Goal: Information Seeking & Learning: Learn about a topic

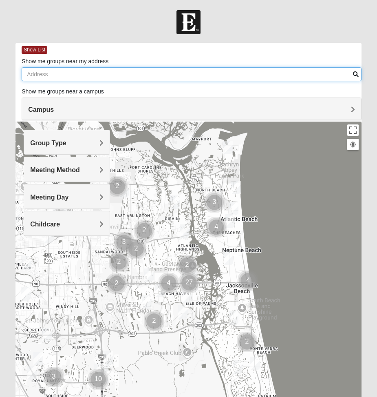
click at [58, 76] on input "Show me groups near my address" at bounding box center [192, 74] width 340 height 14
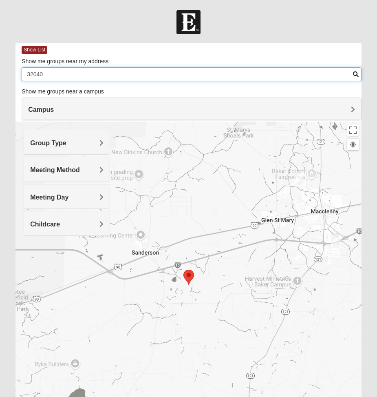
type input "32040"
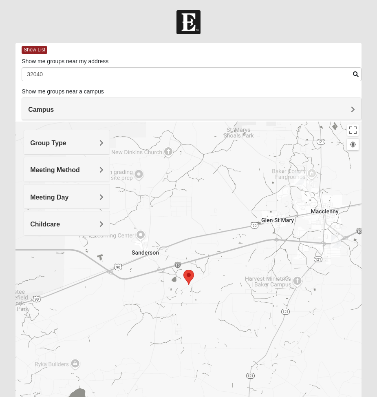
click at [288, 101] on div "Campus" at bounding box center [191, 109] width 339 height 22
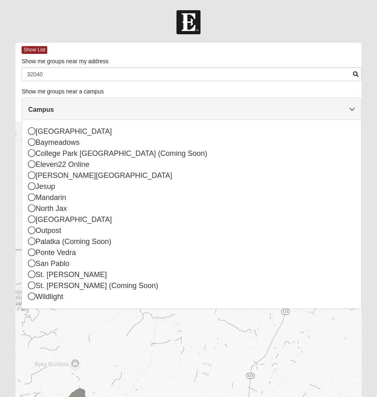
click at [208, 60] on div "Show me groups near my address 32040" at bounding box center [192, 69] width 340 height 24
drag, startPoint x: 233, startPoint y: 49, endPoint x: 219, endPoint y: 71, distance: 25.5
click at [233, 49] on div "Show List" at bounding box center [192, 50] width 340 height 14
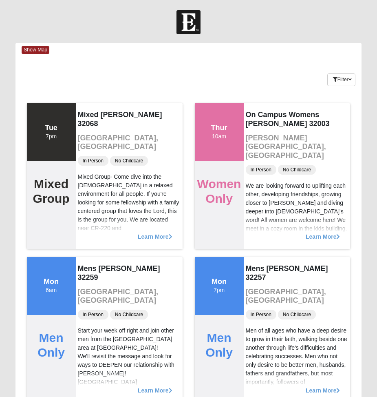
click at [215, 76] on div "Keywords Filter Additional Filters Campus [GEOGRAPHIC_DATA] [GEOGRAPHIC_DATA] […" at bounding box center [189, 78] width 346 height 30
click at [43, 48] on span "Show Map" at bounding box center [36, 50] width 28 height 8
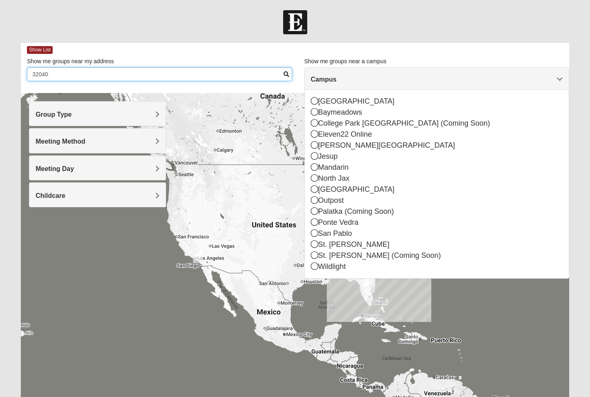
click at [104, 78] on input "32040" at bounding box center [159, 74] width 265 height 14
click at [337, 78] on span "Campus" at bounding box center [324, 79] width 26 height 7
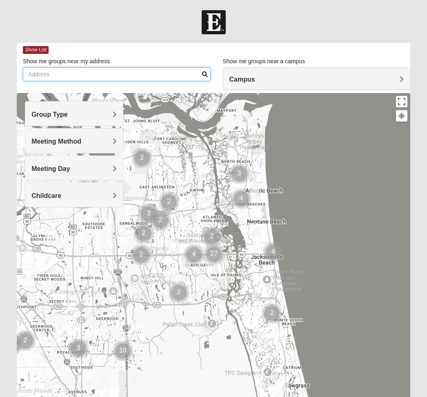
click at [74, 78] on input "Show me groups near my address" at bounding box center [116, 74] width 187 height 14
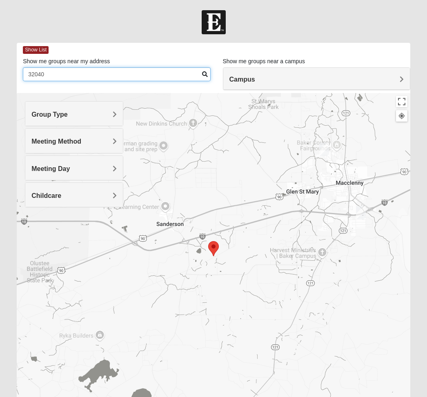
type input "32040"
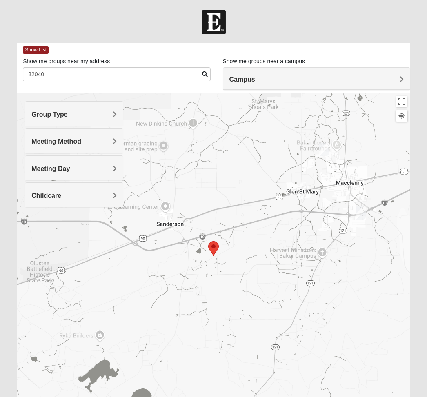
click at [323, 151] on img "Womens Conn 32063" at bounding box center [324, 149] width 10 height 13
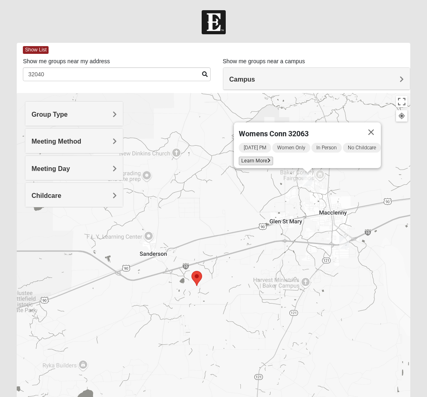
click at [259, 157] on span "Learn More" at bounding box center [256, 161] width 34 height 9
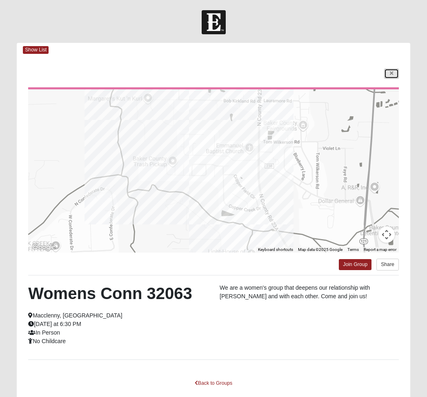
click at [392, 75] on icon at bounding box center [391, 73] width 3 height 5
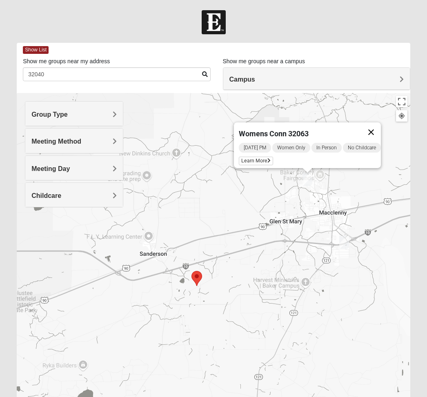
click at [375, 127] on button "Close" at bounding box center [371, 132] width 20 height 20
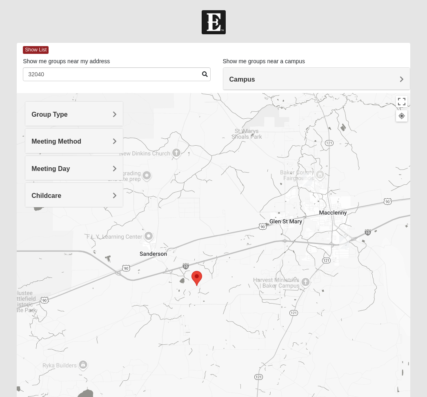
click at [343, 241] on img "Mixed Wagstaff 32063" at bounding box center [344, 242] width 10 height 13
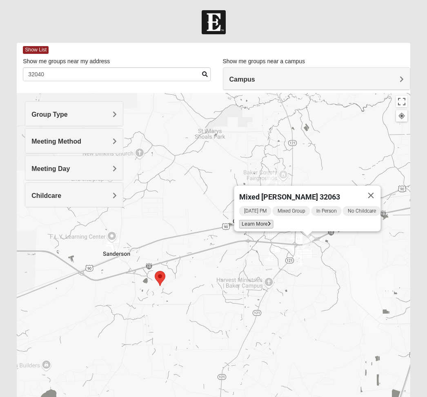
click at [257, 222] on span "Learn More" at bounding box center [256, 224] width 34 height 9
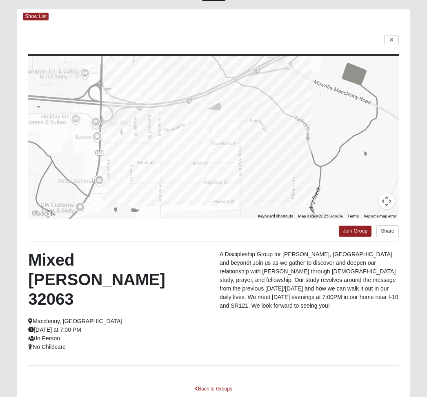
scroll to position [41, 0]
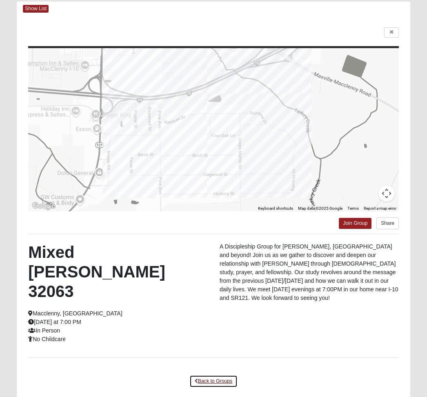
click at [211, 375] on link "Back to Groups" at bounding box center [213, 381] width 48 height 13
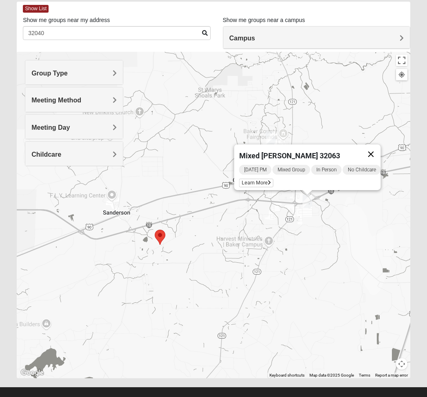
click at [375, 147] on button "Close" at bounding box center [371, 154] width 20 height 20
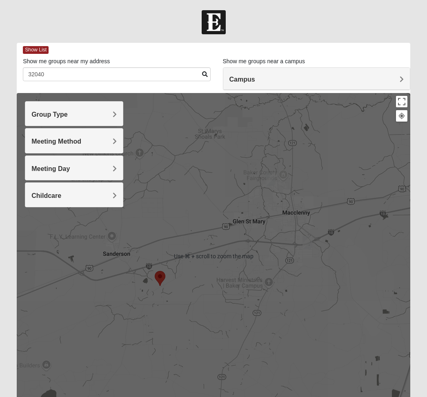
scroll to position [0, 0]
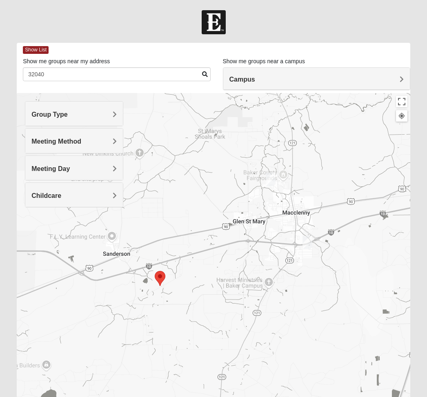
click at [259, 81] on h4 "Campus" at bounding box center [316, 79] width 174 height 8
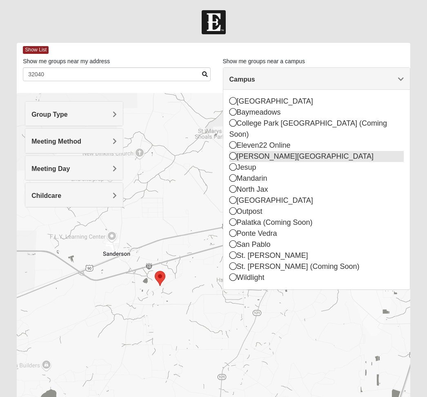
click at [232, 152] on icon at bounding box center [232, 155] width 7 height 7
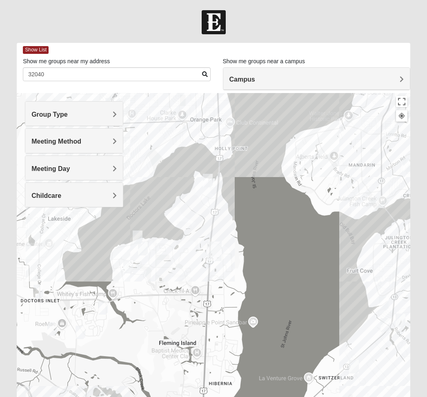
click at [213, 184] on div at bounding box center [213, 256] width 393 height 326
click at [207, 182] on img "Mixed Bryant 32003" at bounding box center [208, 180] width 10 height 13
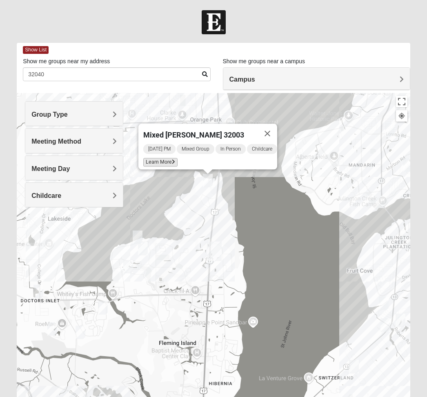
click at [156, 158] on span "Learn More" at bounding box center [160, 162] width 34 height 9
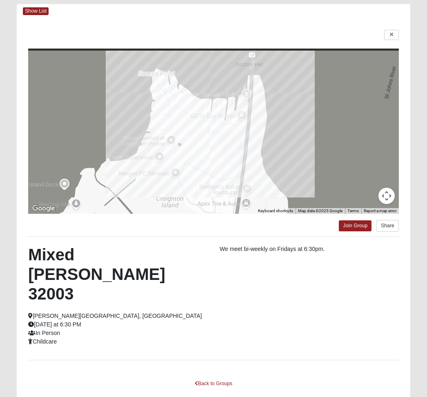
scroll to position [41, 0]
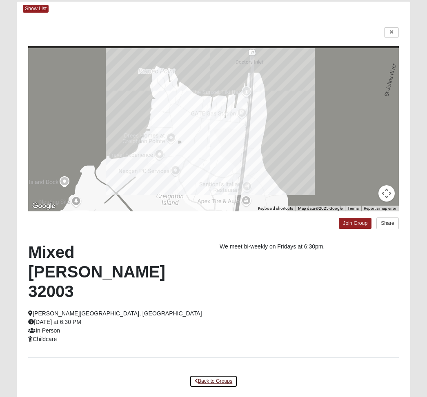
click at [220, 375] on link "Back to Groups" at bounding box center [213, 381] width 48 height 13
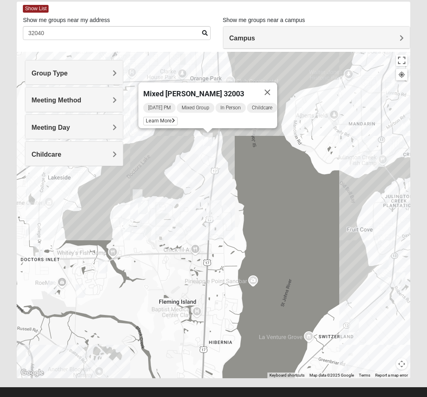
click at [267, 85] on button "Close" at bounding box center [267, 92] width 20 height 20
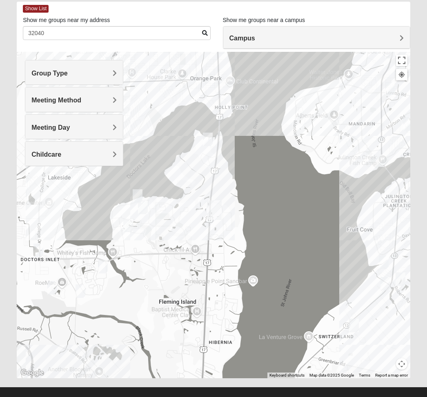
click at [133, 193] on img "1825 Mixed Suggs 32068" at bounding box center [138, 195] width 10 height 13
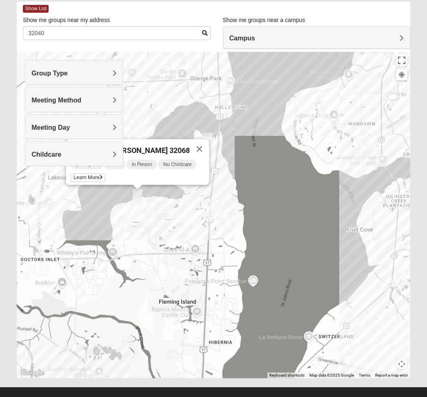
click at [90, 169] on div "Group Type Mixed Group Men Only Women Only 1825 Meeting Method In Person Online…" at bounding box center [74, 117] width 98 height 114
click at [89, 173] on div "Group Type Mixed Group Men Only Women Only 1825 Meeting Method In Person Online…" at bounding box center [74, 117] width 98 height 114
click at [100, 173] on div "Group Type Mixed Group Men Only Women Only 1825 Meeting Method In Person Online…" at bounding box center [74, 117] width 98 height 114
click at [90, 174] on span "Learn More" at bounding box center [88, 177] width 34 height 9
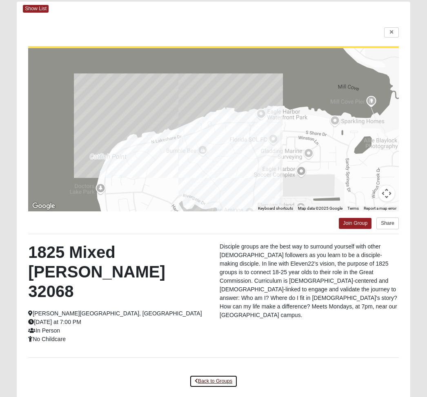
click at [222, 375] on link "Back to Groups" at bounding box center [213, 381] width 48 height 13
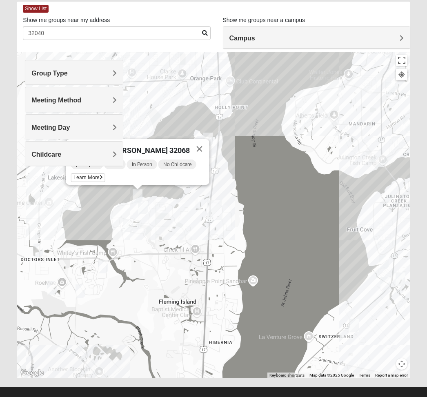
click at [143, 208] on img "Mixed Miller 32003" at bounding box center [143, 207] width 10 height 13
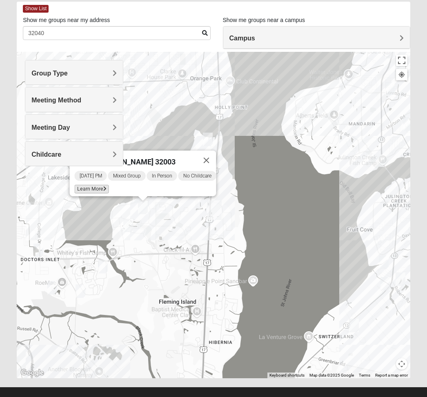
click at [91, 185] on span "Learn More" at bounding box center [92, 189] width 34 height 9
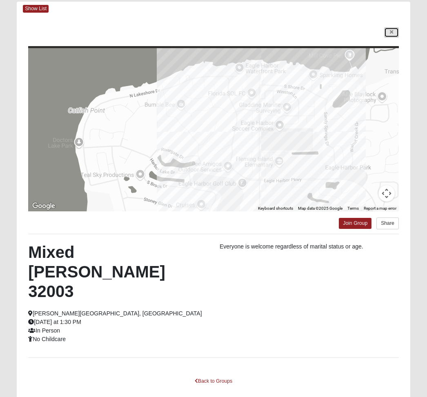
click at [392, 33] on icon at bounding box center [391, 32] width 3 height 5
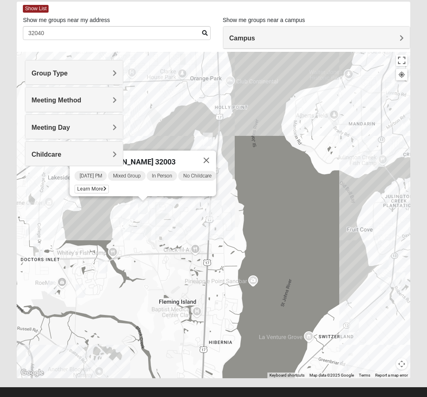
click at [129, 228] on img "Mixed Sims 32003" at bounding box center [128, 225] width 10 height 13
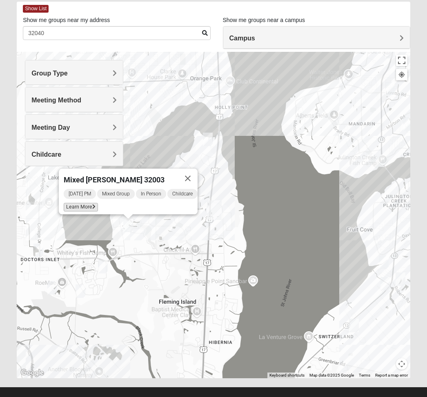
click at [79, 203] on span "Learn More" at bounding box center [81, 207] width 34 height 9
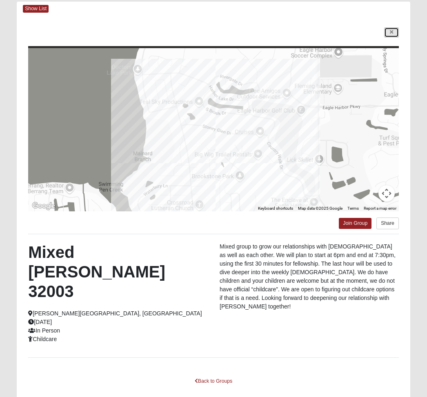
click at [389, 32] on link at bounding box center [391, 32] width 15 height 10
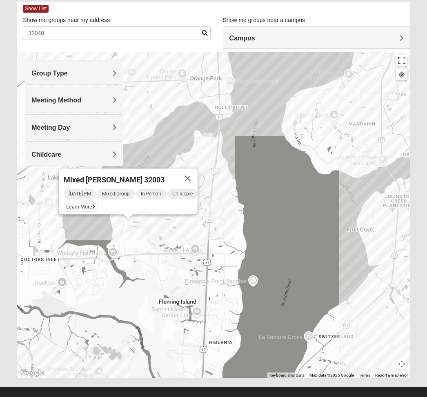
click at [104, 267] on img "Mixed Boger 32068" at bounding box center [103, 266] width 10 height 13
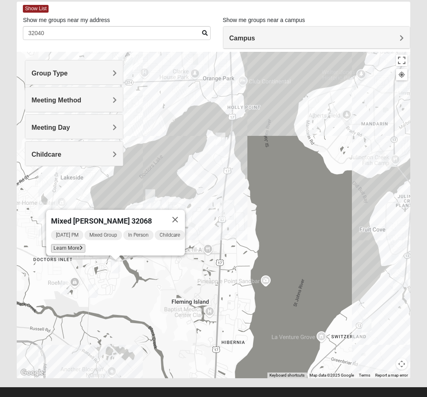
click at [73, 244] on span "Learn More" at bounding box center [68, 248] width 34 height 9
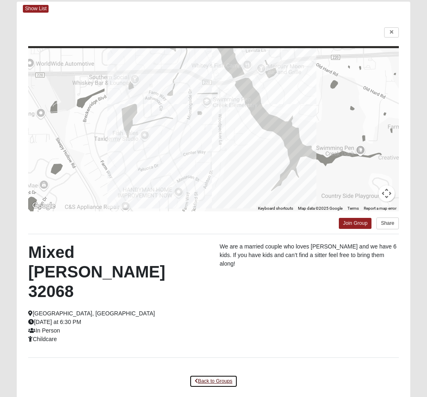
click at [222, 375] on link "Back to Groups" at bounding box center [213, 381] width 48 height 13
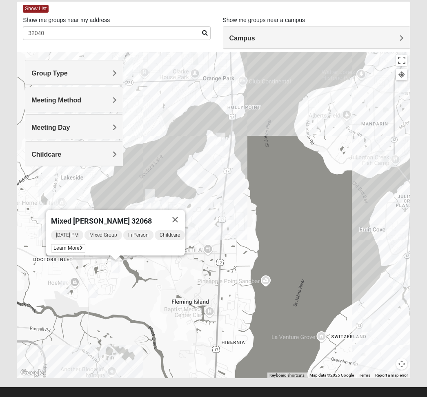
click at [95, 293] on img "Womens New 32068" at bounding box center [93, 290] width 10 height 13
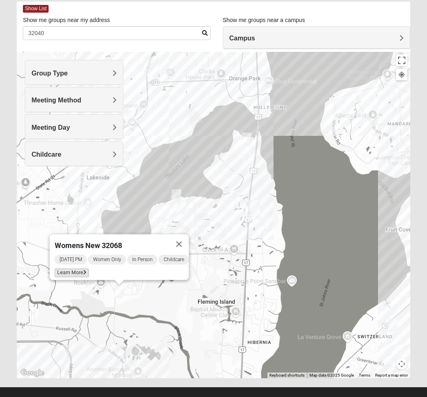
click at [59, 269] on span "Learn More" at bounding box center [72, 272] width 34 height 9
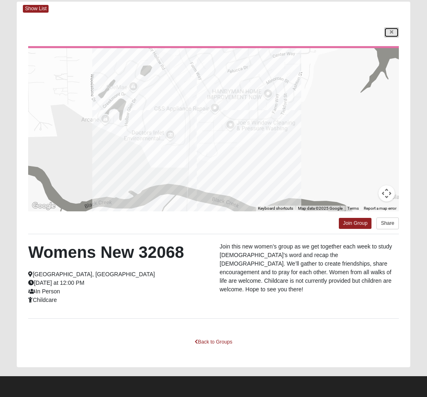
click at [392, 35] on link at bounding box center [391, 32] width 15 height 10
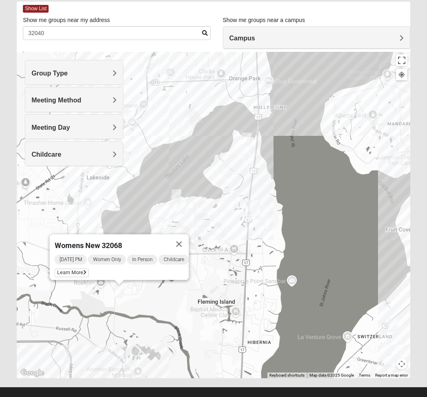
click at [87, 288] on img "Mixed Atwood 32068" at bounding box center [91, 287] width 10 height 13
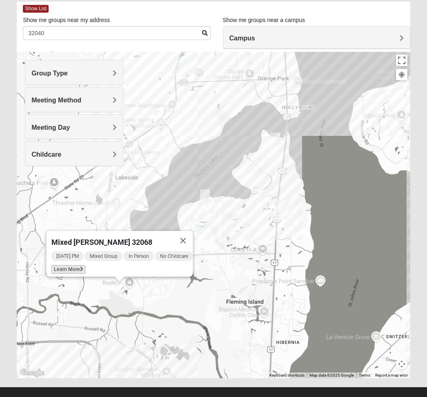
click at [58, 265] on span "Learn More" at bounding box center [68, 269] width 34 height 9
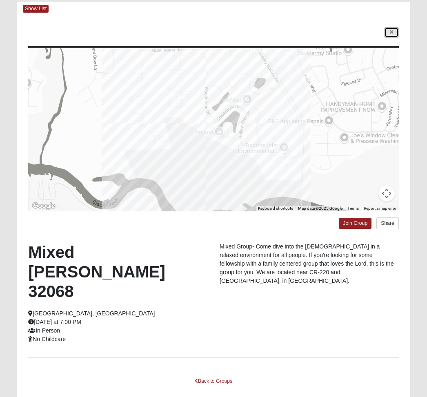
click at [394, 31] on link at bounding box center [391, 32] width 15 height 10
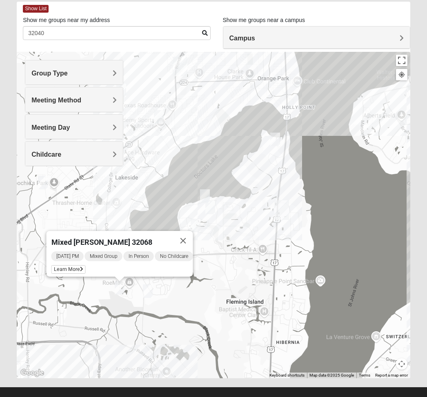
click at [126, 215] on div "Mixed Atwood 32068 Tuesday PM Mixed Group In Person No Childcare Learn More" at bounding box center [213, 215] width 393 height 326
click at [111, 97] on h4 "Meeting Method" at bounding box center [73, 100] width 85 height 8
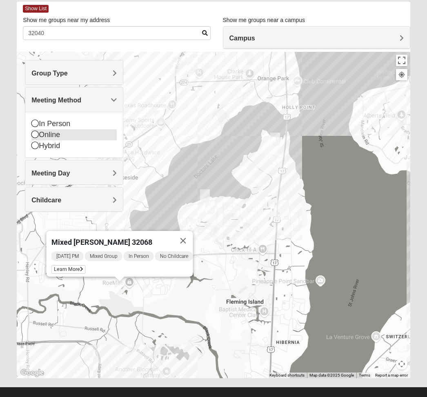
click at [56, 133] on div "Online" at bounding box center [73, 134] width 85 height 11
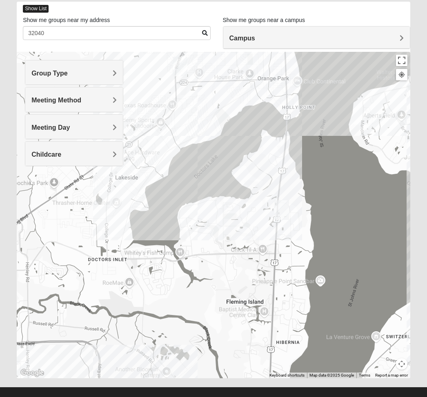
click at [30, 10] on span "Show List" at bounding box center [36, 9] width 26 height 8
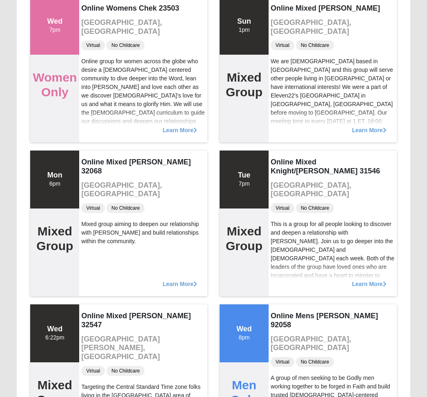
scroll to position [648, 0]
